Goal: Download file/media

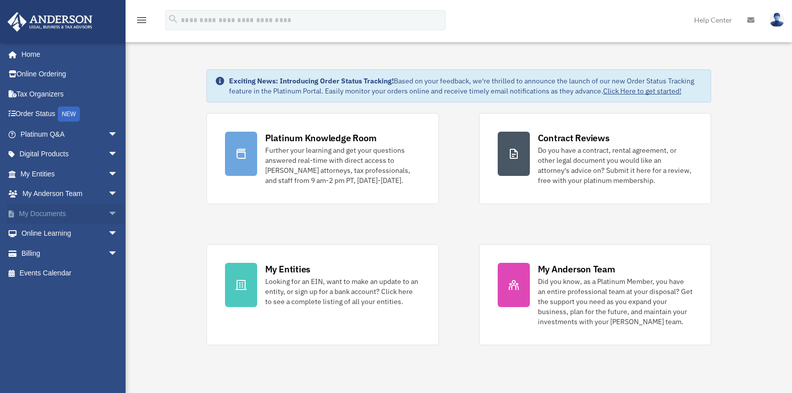
click at [35, 216] on link "My Documents arrow_drop_down" at bounding box center [70, 213] width 126 height 20
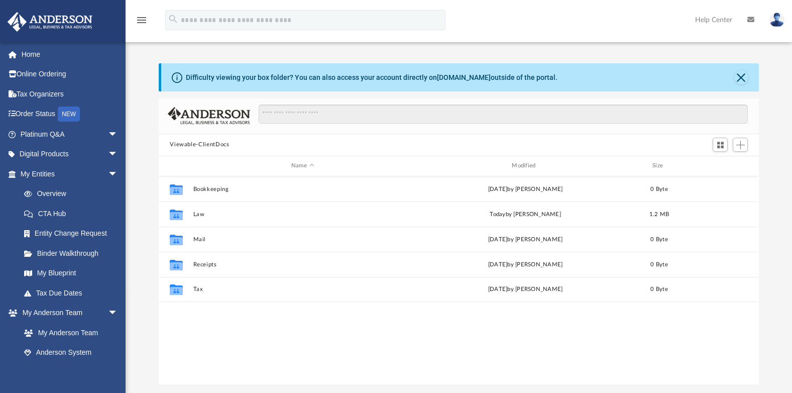
scroll to position [221, 593]
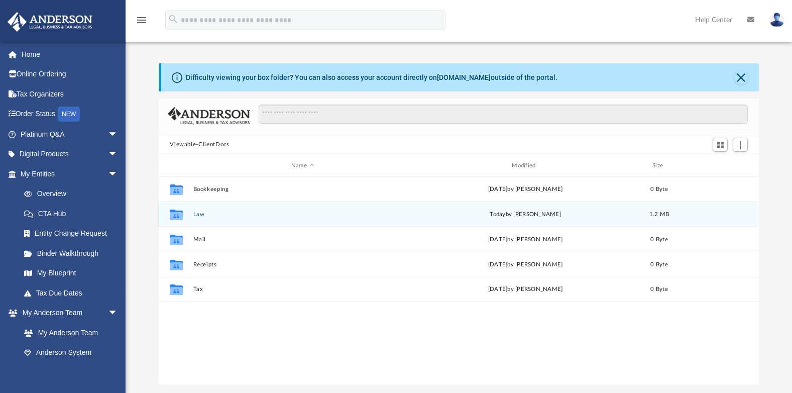
click at [200, 214] on button "Law" at bounding box center [302, 214] width 219 height 7
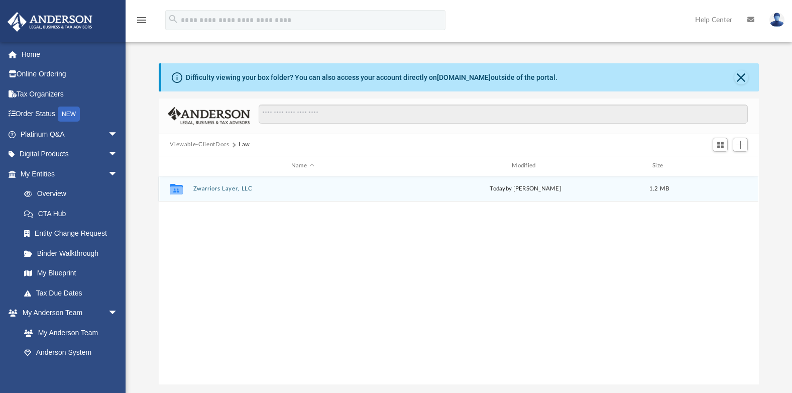
click at [221, 188] on button "Zwarriors Layer, LLC" at bounding box center [302, 188] width 219 height 7
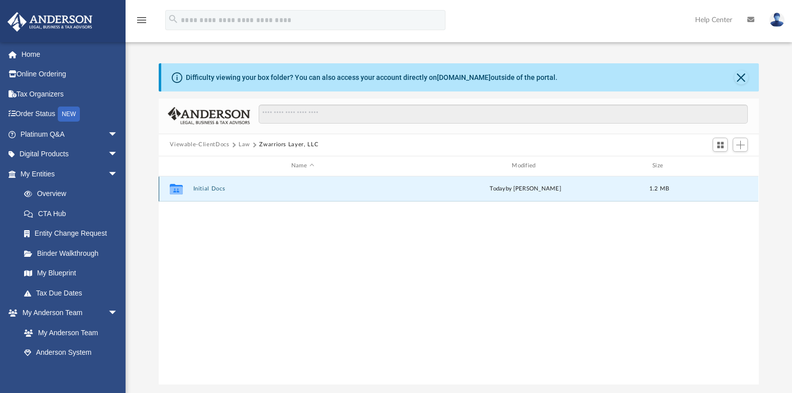
click at [207, 189] on button "Initial Docs" at bounding box center [302, 188] width 219 height 7
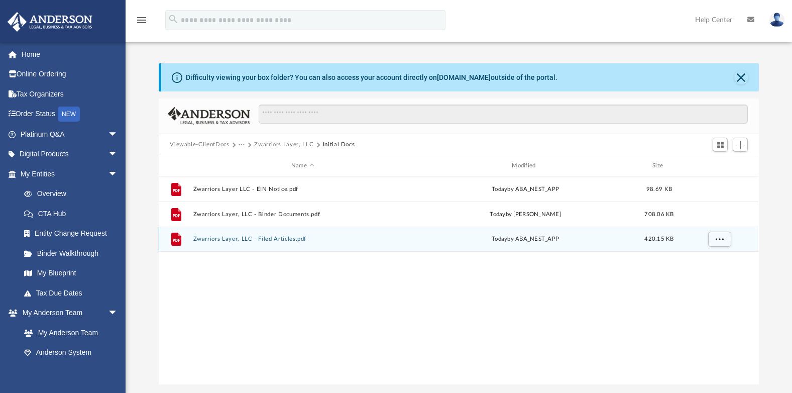
click at [269, 236] on button "Zwarriors Layer, LLC - Filed Articles.pdf" at bounding box center [302, 239] width 219 height 7
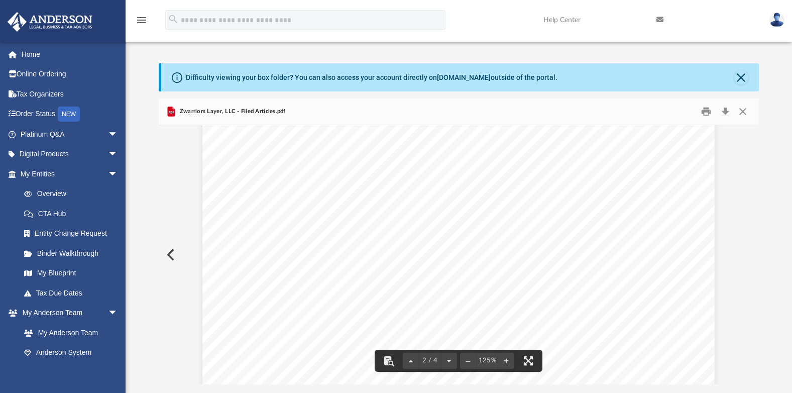
scroll to position [946, 0]
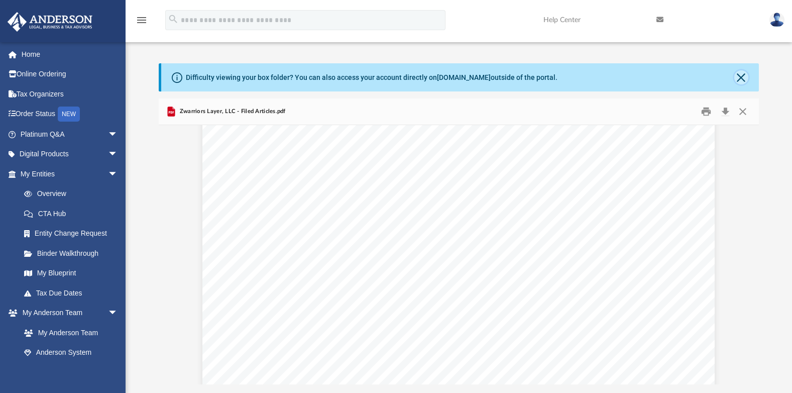
click at [739, 80] on button "Close" at bounding box center [741, 77] width 14 height 14
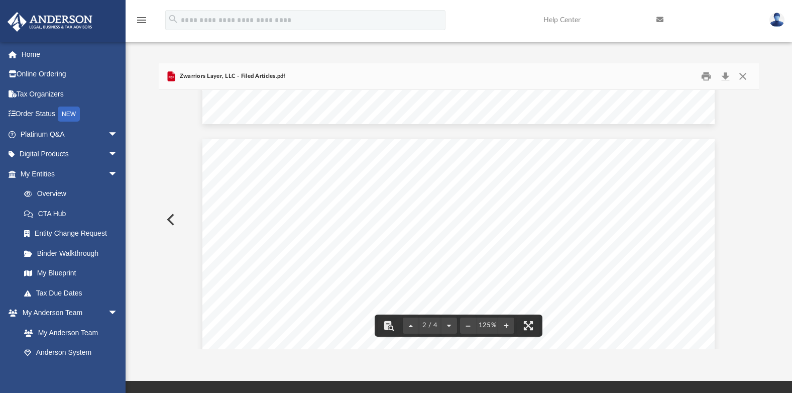
scroll to position [1356, 0]
click at [170, 222] on button "Preview" at bounding box center [170, 219] width 22 height 28
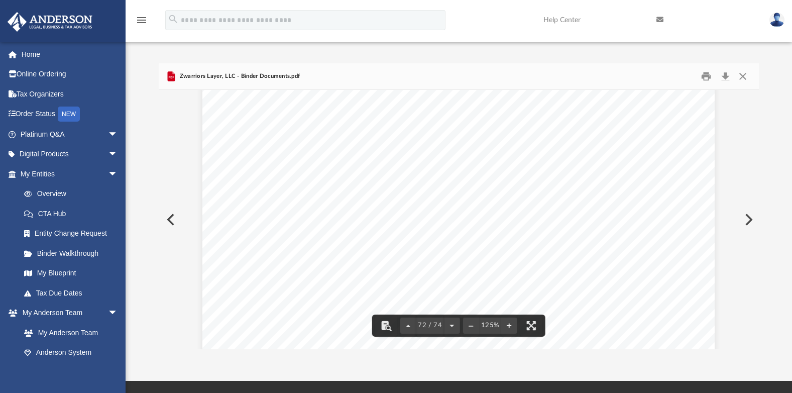
scroll to position [48364, 0]
click at [318, 270] on span "__________________________________ Living Trust Dated ____________" at bounding box center [406, 273] width 286 height 9
click at [169, 220] on button "Preview" at bounding box center [170, 219] width 22 height 28
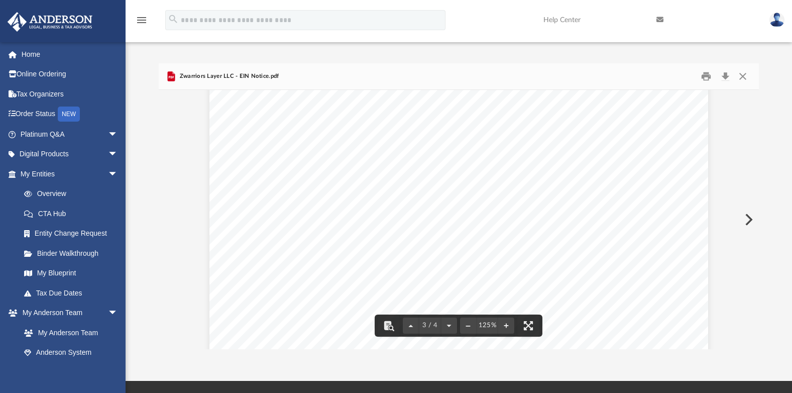
click at [749, 219] on button "Preview" at bounding box center [748, 219] width 22 height 28
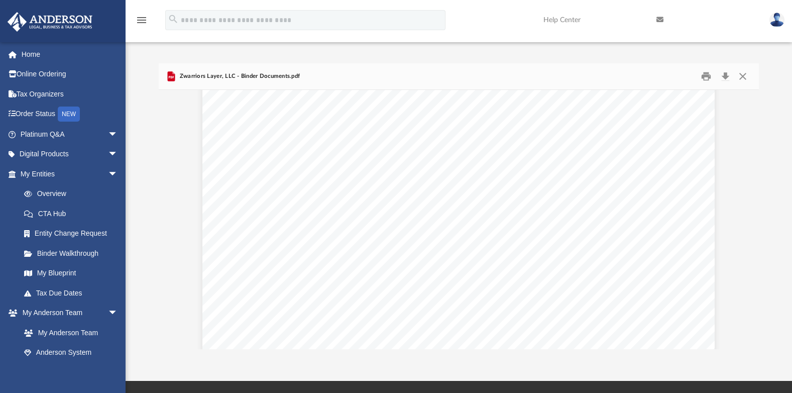
scroll to position [37723, 0]
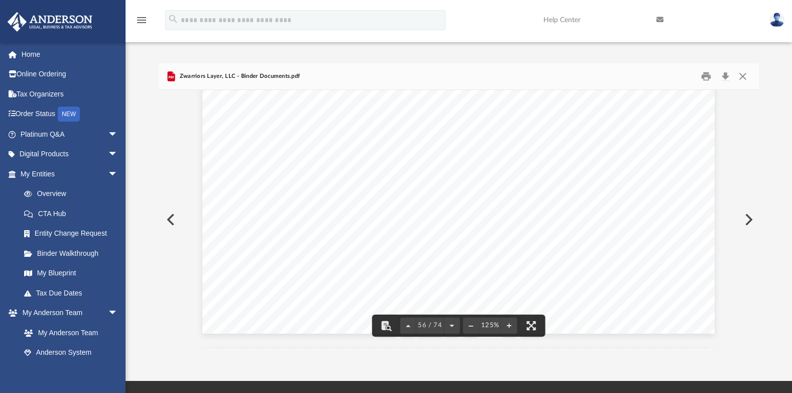
click at [749, 222] on button "Preview" at bounding box center [748, 219] width 22 height 28
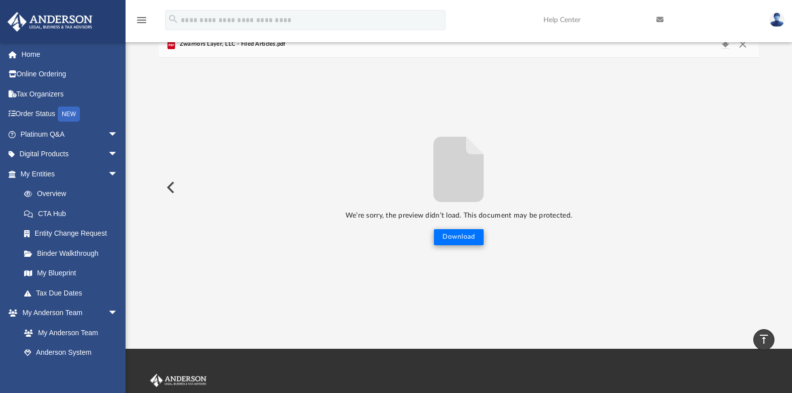
scroll to position [0, 0]
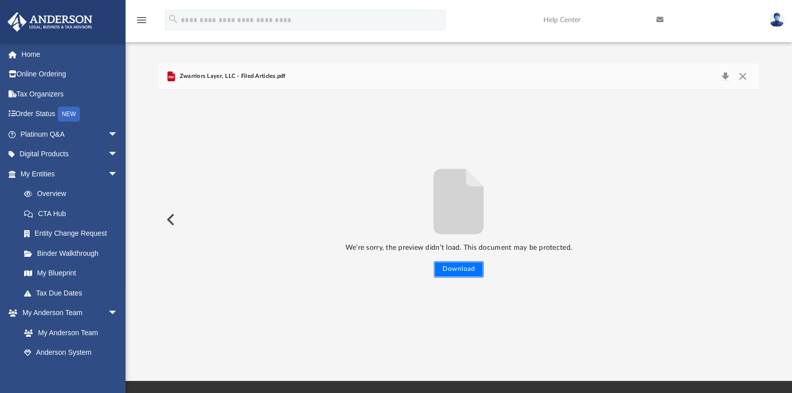
click at [479, 268] on button "Download" at bounding box center [459, 269] width 50 height 16
click at [253, 76] on span "Zwarriors Layer, LLC - Filed Articles.pdf" at bounding box center [231, 76] width 108 height 9
click at [744, 76] on button "Close" at bounding box center [743, 76] width 18 height 14
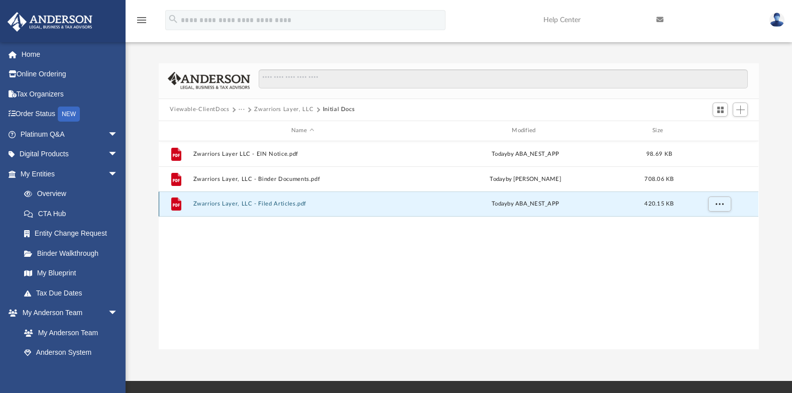
click at [222, 204] on button "Zwarriors Layer, LLC - Filed Articles.pdf" at bounding box center [302, 203] width 219 height 7
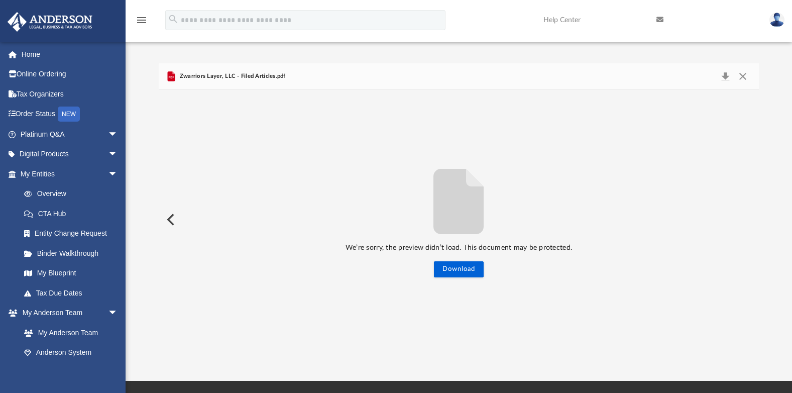
click at [170, 219] on button "Preview" at bounding box center [170, 219] width 22 height 28
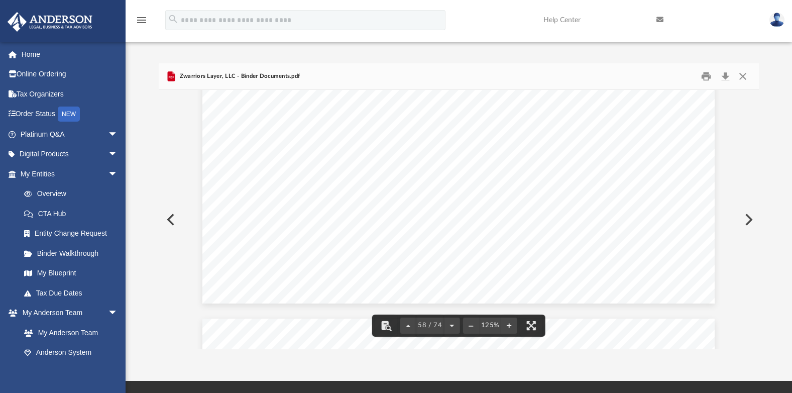
scroll to position [39255, 0]
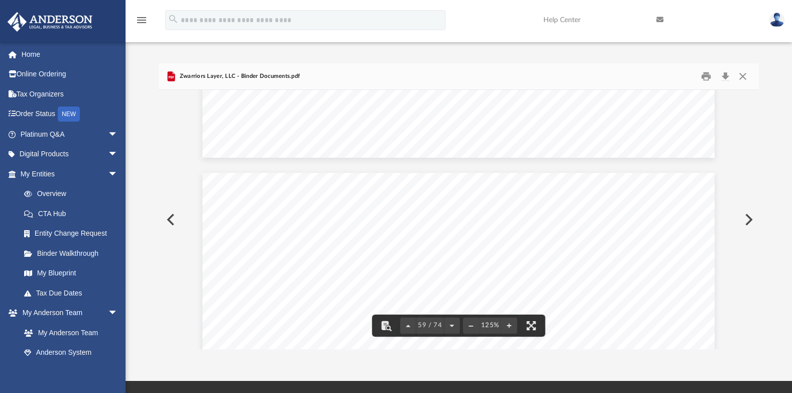
click at [170, 219] on button "Preview" at bounding box center [170, 219] width 22 height 28
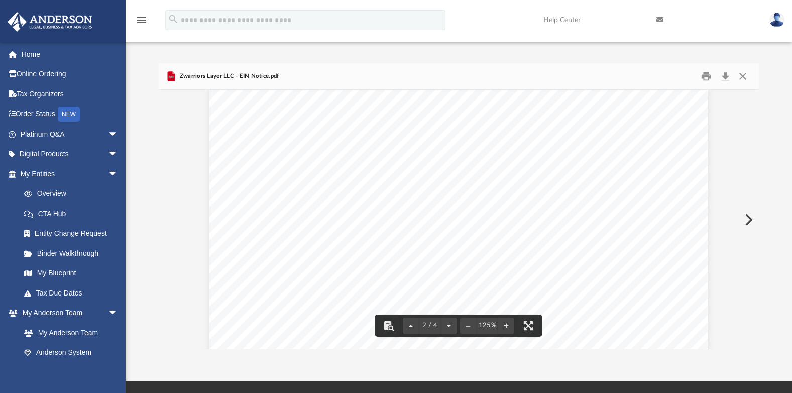
scroll to position [738, 0]
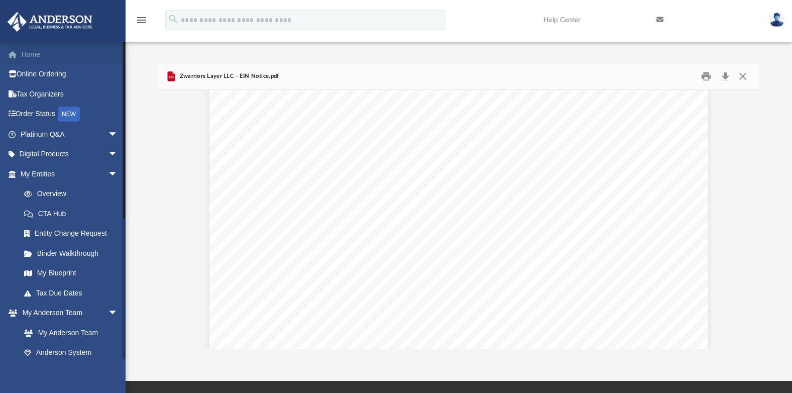
click at [35, 57] on link "Home" at bounding box center [70, 54] width 126 height 20
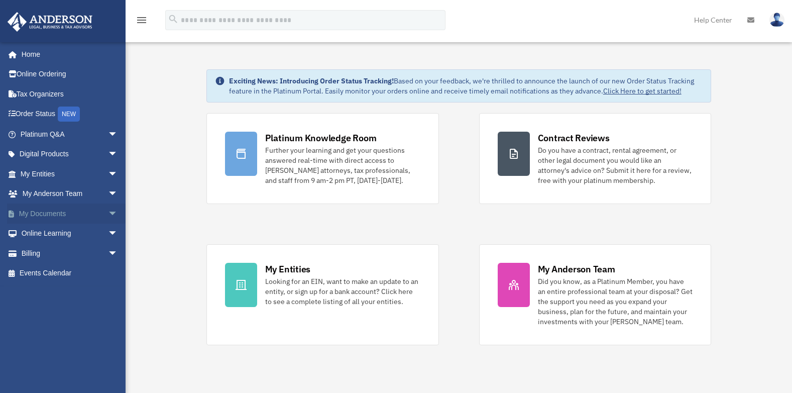
click at [108, 210] on span "arrow_drop_down" at bounding box center [118, 213] width 20 height 21
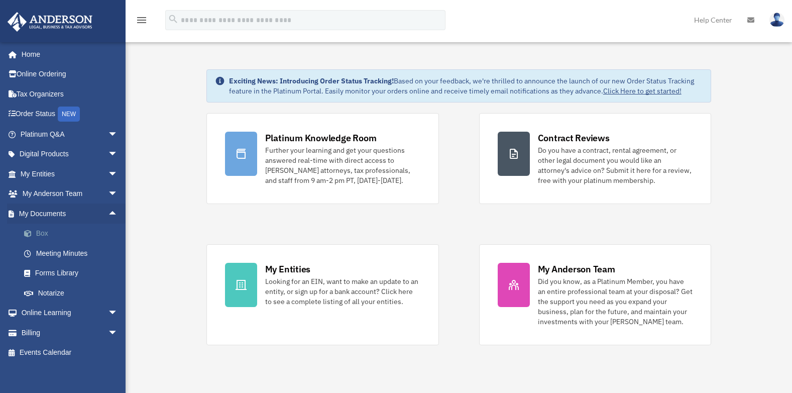
click at [46, 235] on link "Box" at bounding box center [73, 234] width 119 height 20
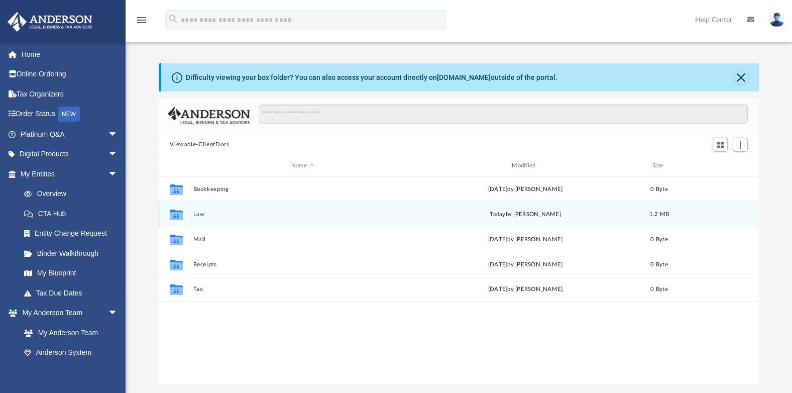
scroll to position [221, 593]
click at [197, 214] on button "Law" at bounding box center [302, 214] width 219 height 7
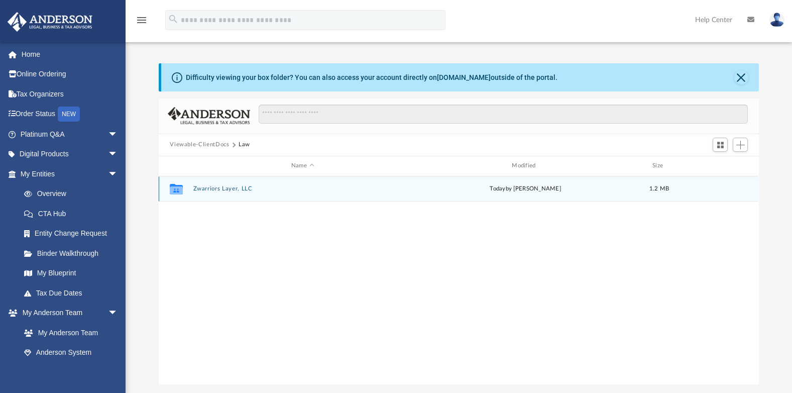
click at [210, 189] on button "Zwarriors Layer, LLC" at bounding box center [302, 188] width 219 height 7
click at [209, 190] on button "Initial Docs" at bounding box center [302, 188] width 219 height 7
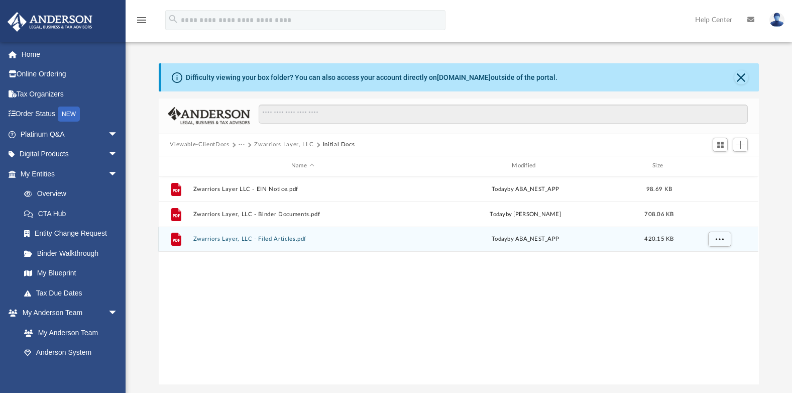
click at [218, 237] on button "Zwarriors Layer, LLC - Filed Articles.pdf" at bounding box center [302, 239] width 219 height 7
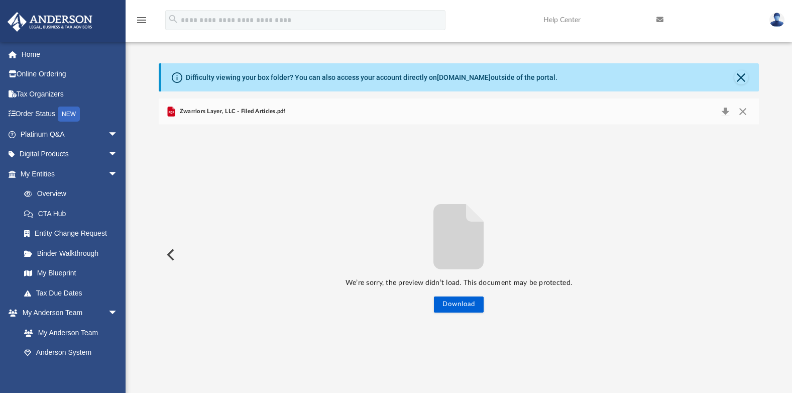
click at [172, 256] on button "Preview" at bounding box center [170, 255] width 22 height 28
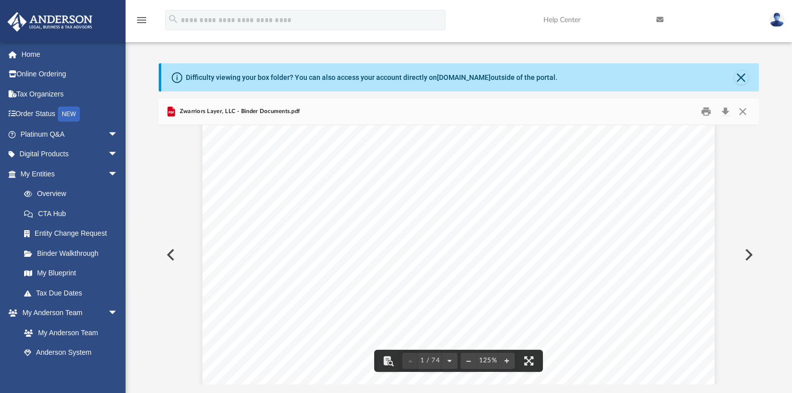
scroll to position [0, 0]
click at [740, 76] on button "Close" at bounding box center [741, 77] width 14 height 14
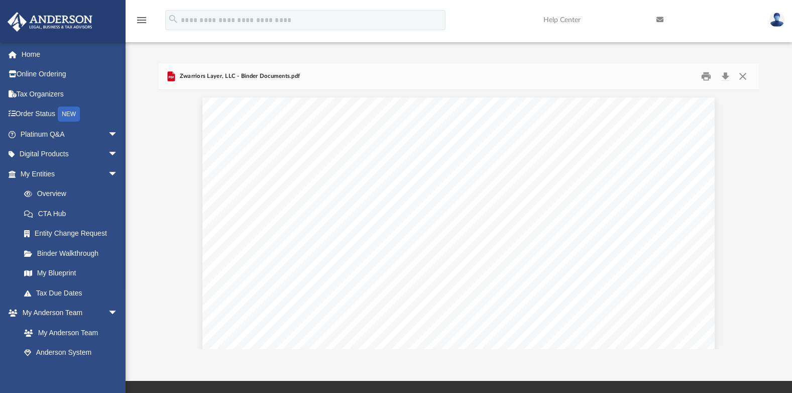
click at [778, 21] on img at bounding box center [777, 20] width 15 height 15
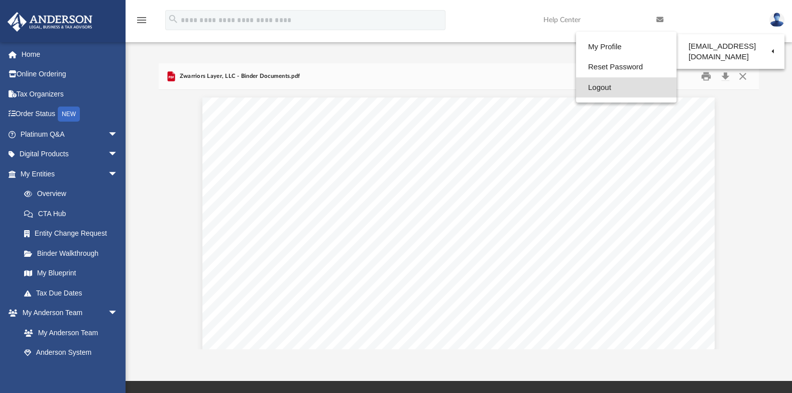
click at [589, 85] on link "Logout" at bounding box center [626, 87] width 100 height 21
